Goal: Navigation & Orientation: Find specific page/section

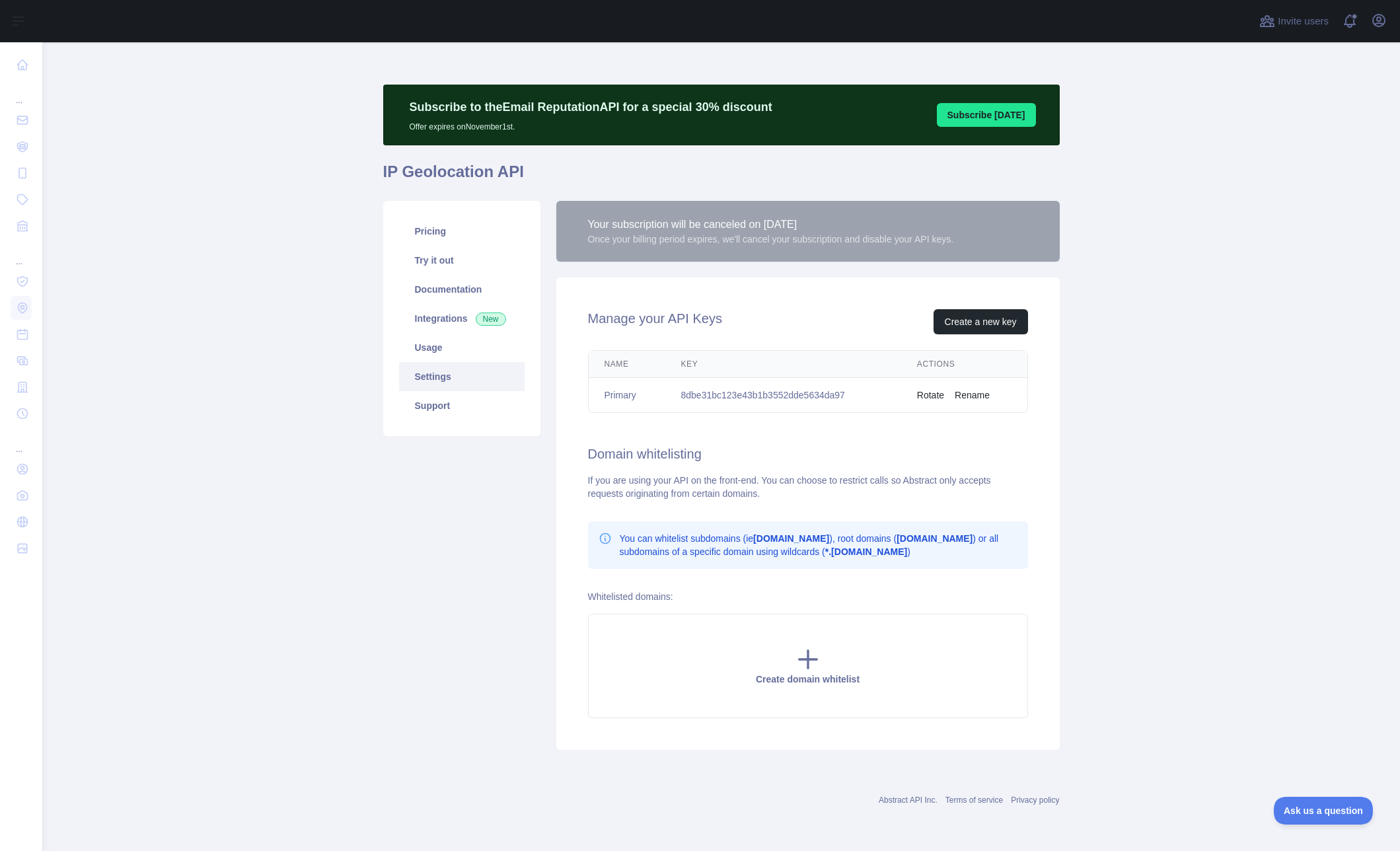
click at [792, 235] on div "Once your billing period expires, we'll cancel your subscription and disable yo…" at bounding box center [771, 239] width 366 height 13
click at [758, 225] on div "Your subscription will be canceled on [DATE]" at bounding box center [771, 224] width 366 height 16
click at [458, 343] on link "Usage" at bounding box center [462, 348] width 126 height 29
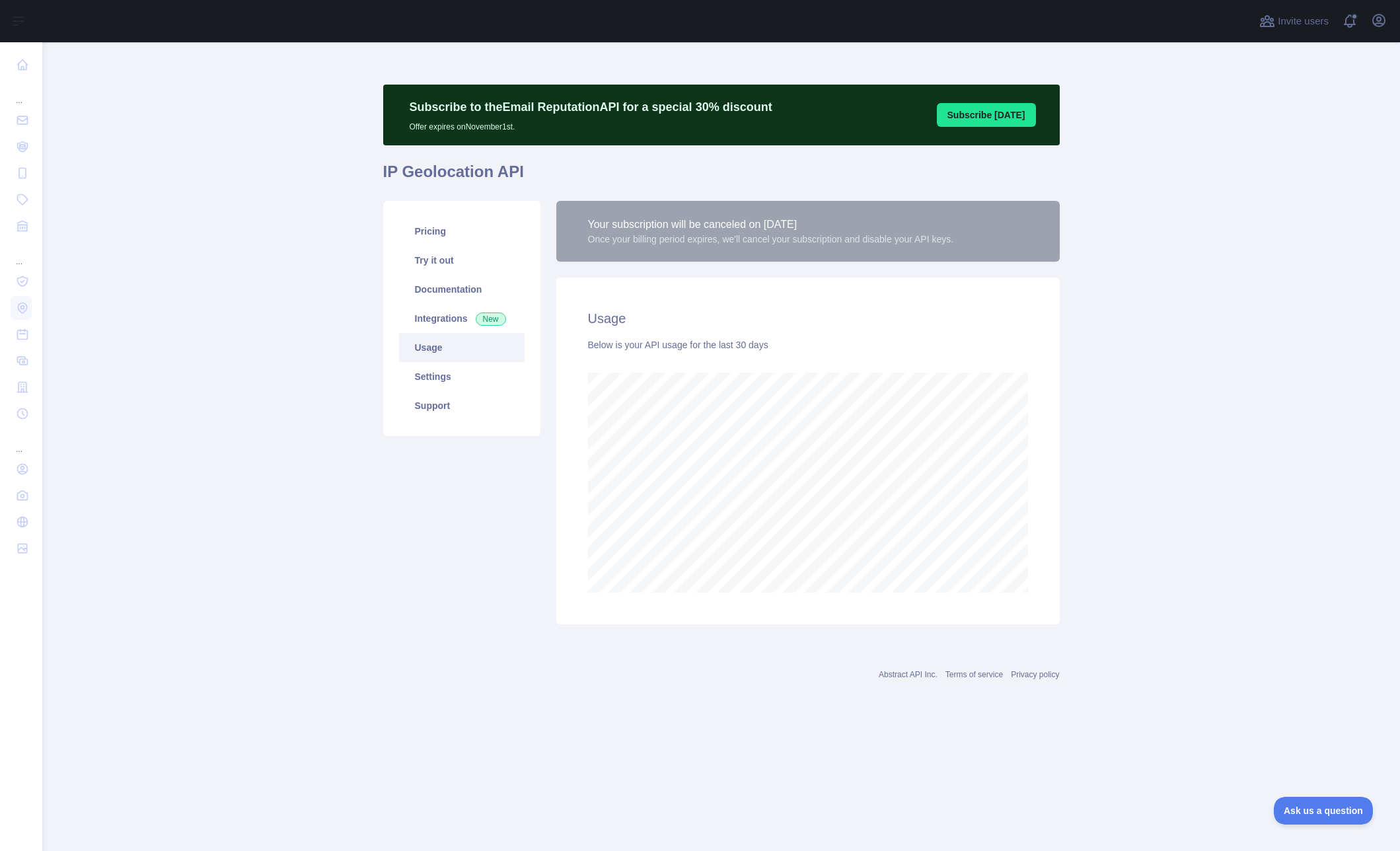
scroll to position [809, 1358]
click at [450, 317] on link "Integrations New" at bounding box center [462, 318] width 126 height 29
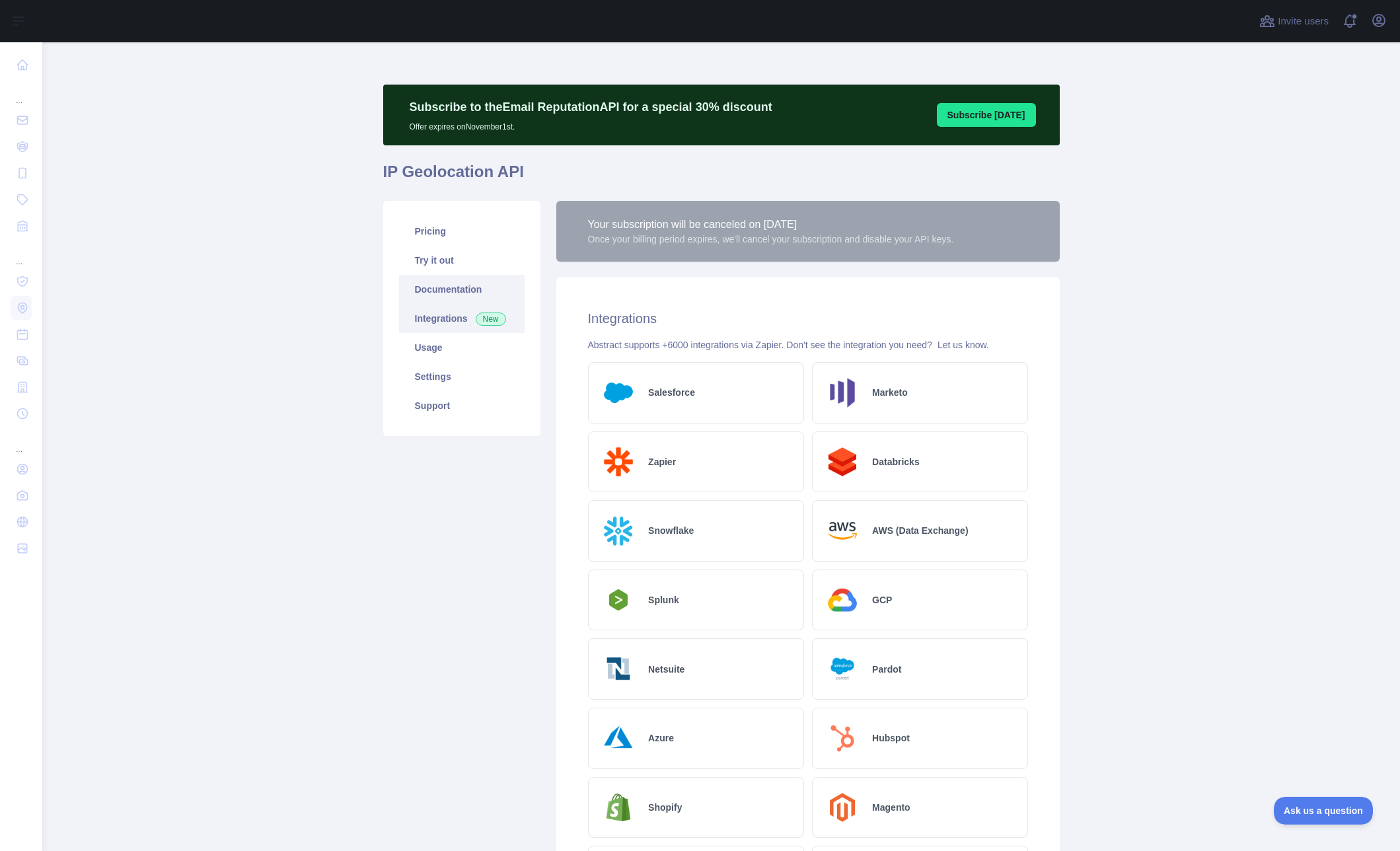
click at [447, 293] on link "Documentation" at bounding box center [462, 289] width 126 height 29
click at [468, 311] on link "Integrations New" at bounding box center [462, 318] width 126 height 29
click at [492, 320] on span "New" at bounding box center [491, 318] width 30 height 13
click at [436, 295] on link "Documentation" at bounding box center [462, 288] width 126 height 29
